Goal: Information Seeking & Learning: Learn about a topic

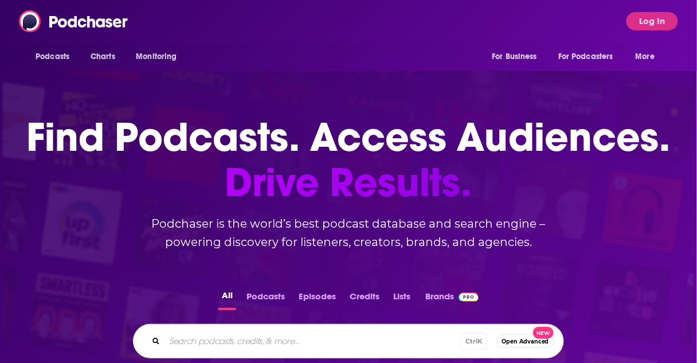
click at [219, 359] on div "All Podcasts Episodes Credits Lists Brands Ctrl K Open Advanced New" at bounding box center [348, 322] width 660 height 107
click at [226, 341] on input "Search podcasts, credits, & more..." at bounding box center [330, 341] width 332 height 18
type input "[PERSON_NAME]"
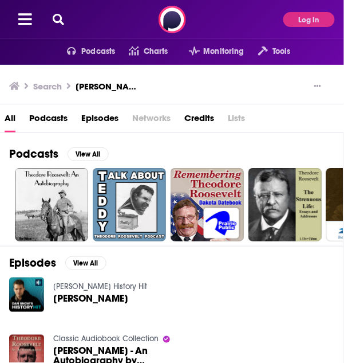
click at [55, 18] on icon at bounding box center [58, 19] width 11 height 11
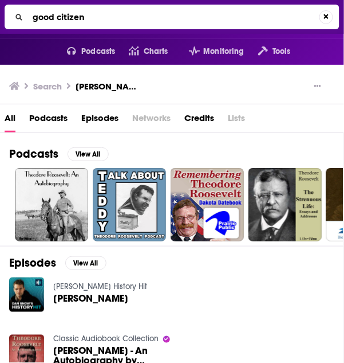
type input "good citizen"
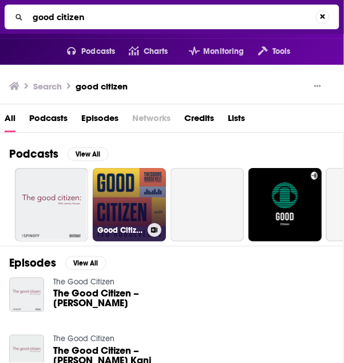
click at [124, 201] on link "Good Citizen" at bounding box center [129, 204] width 73 height 73
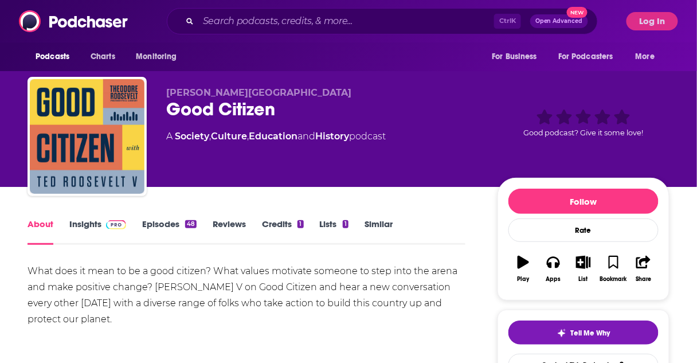
click at [96, 231] on link "Insights" at bounding box center [97, 231] width 57 height 26
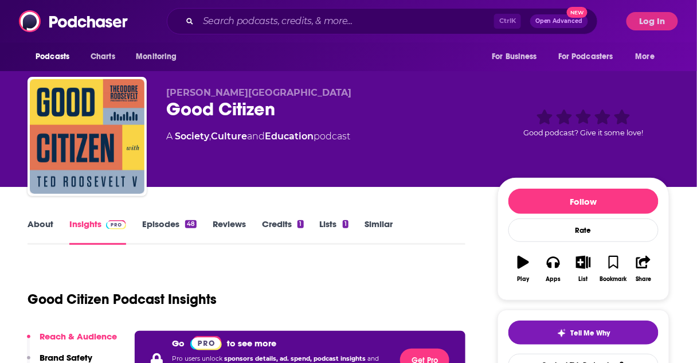
click at [344, 4] on div "Podcasts Charts Monitoring Ctrl K Open Advanced New For Business For Podcasters…" at bounding box center [348, 21] width 697 height 42
click at [344, 18] on button "Log In" at bounding box center [652, 21] width 52 height 18
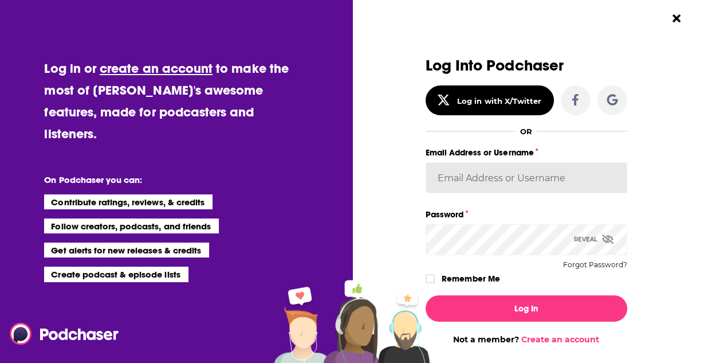
type input "[EMAIL_ADDRESS][DOMAIN_NAME]"
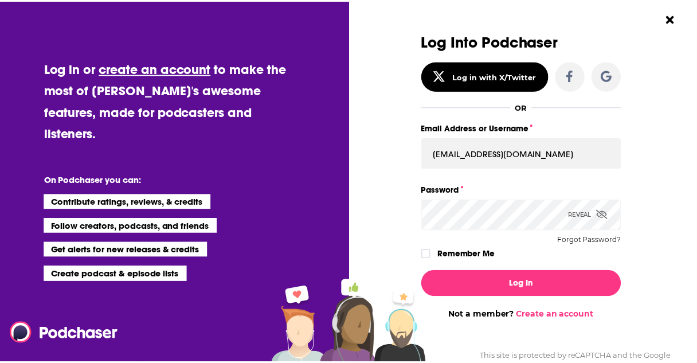
scroll to position [46, 0]
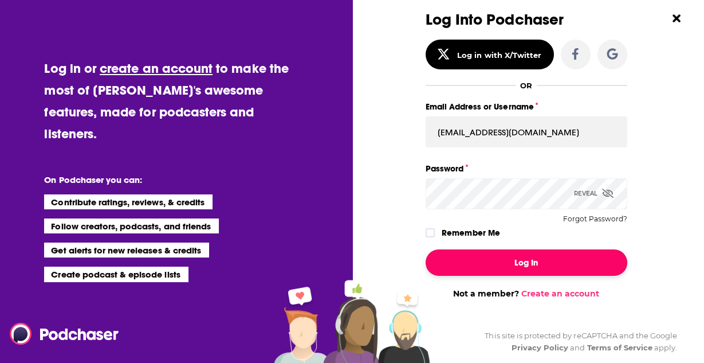
click at [344, 266] on button "Log In" at bounding box center [527, 262] width 202 height 26
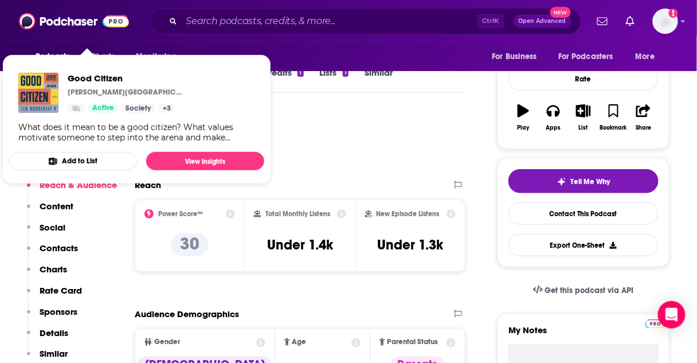
scroll to position [138, 0]
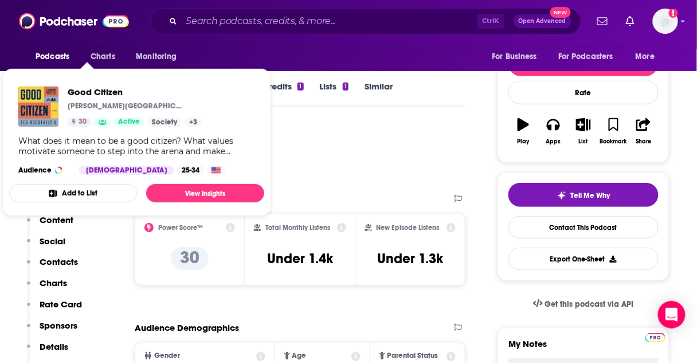
click at [329, 135] on div "Podcast Insights" at bounding box center [242, 154] width 429 height 58
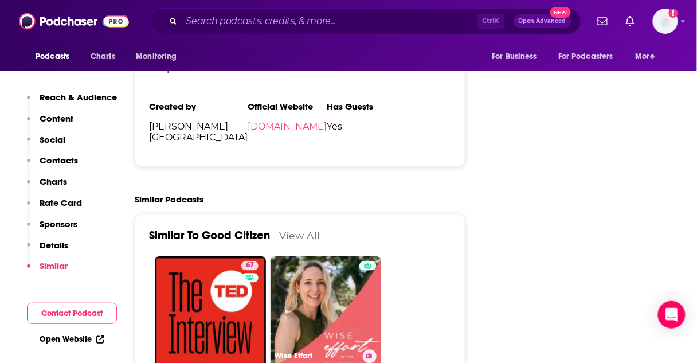
scroll to position [1696, 0]
